Goal: Transaction & Acquisition: Purchase product/service

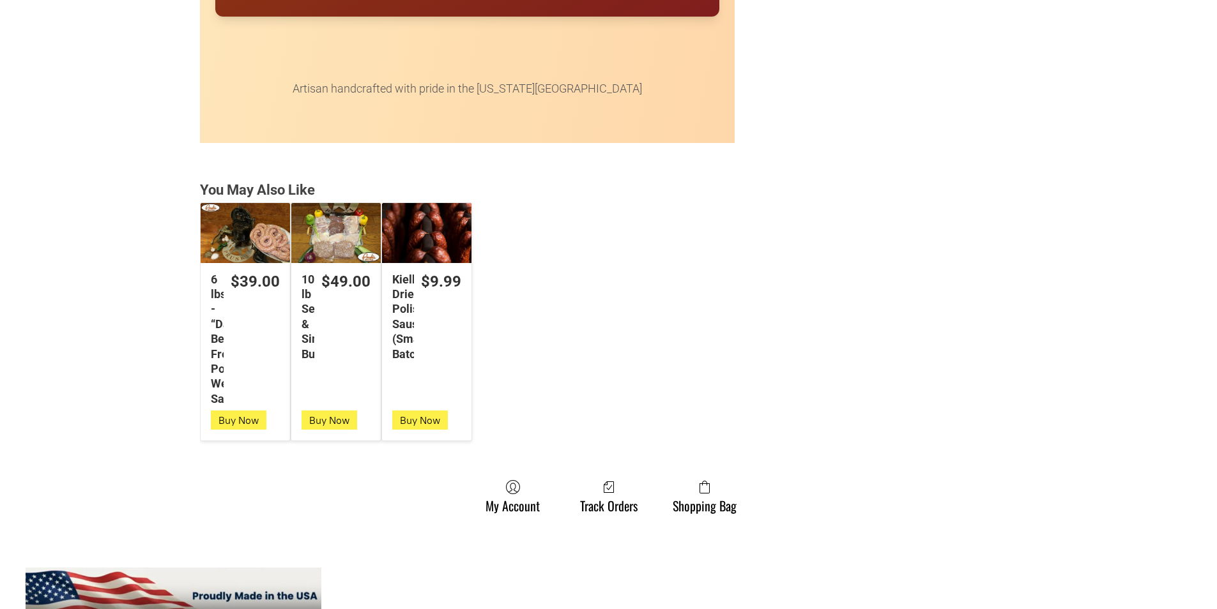
scroll to position [3258, 0]
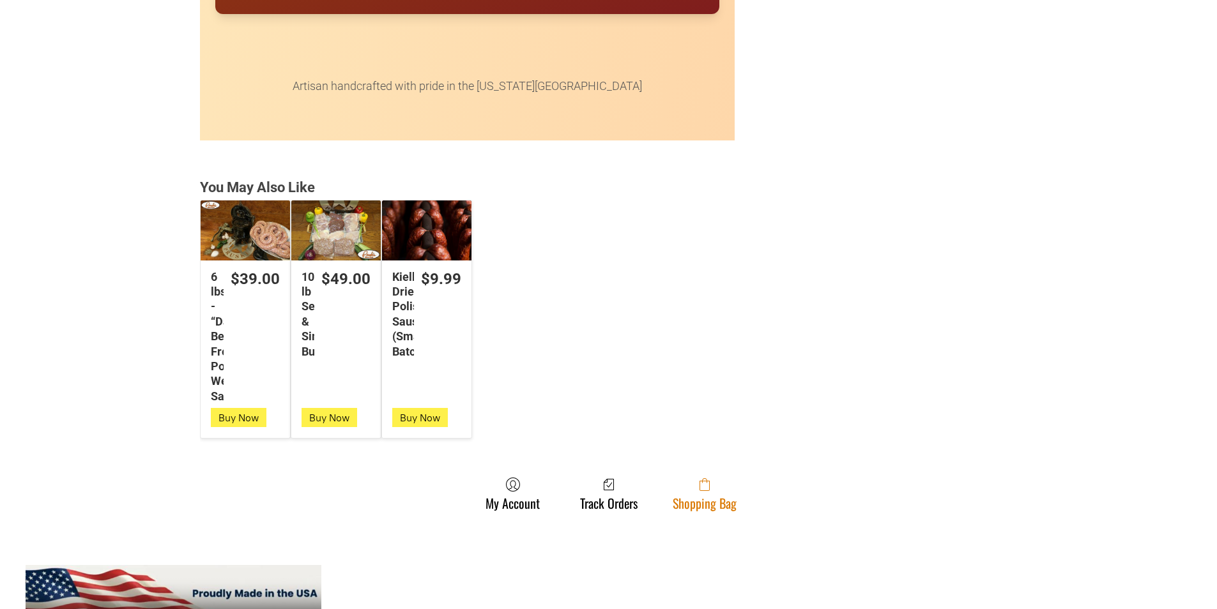
click at [671, 500] on link "Shopping Bag" at bounding box center [704, 494] width 77 height 34
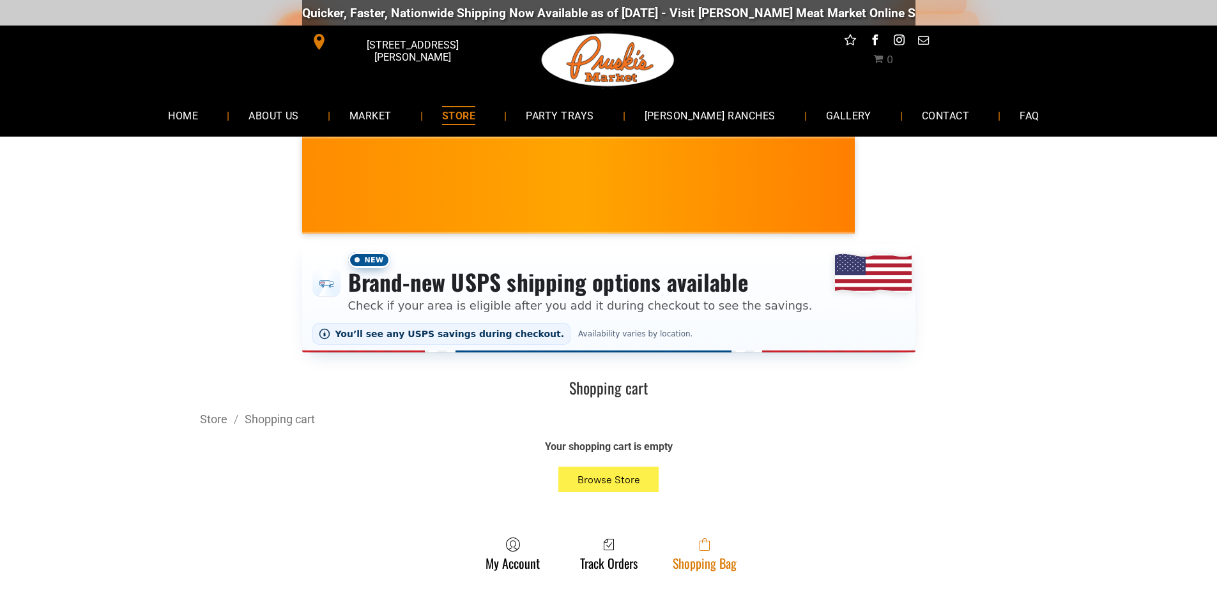
click at [687, 565] on link "Shopping Bag" at bounding box center [704, 554] width 77 height 34
click at [690, 562] on link "Shopping Bag" at bounding box center [704, 554] width 77 height 34
click at [682, 563] on link "Shopping Bag" at bounding box center [704, 554] width 77 height 34
